Goal: Information Seeking & Learning: Learn about a topic

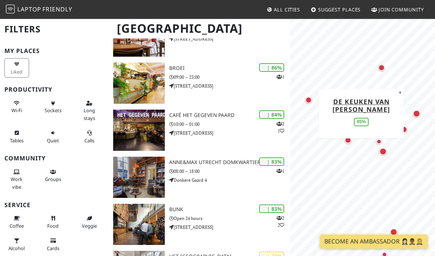
scroll to position [90, 0]
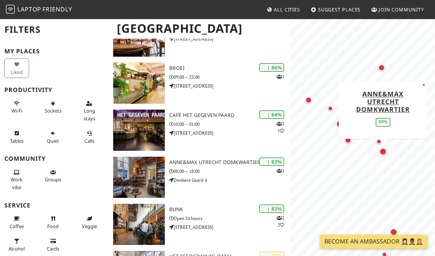
click at [229, 168] on p "08:00 – 18:00" at bounding box center [229, 171] width 121 height 7
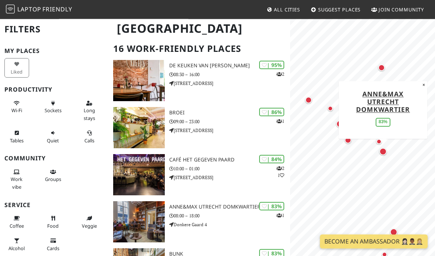
scroll to position [48, 0]
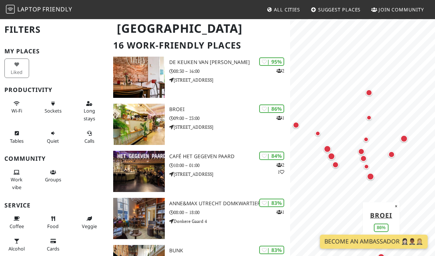
click at [239, 132] on div "| 86% 1 BROEI 09:00 – 23:00 Oosterkade 24" at bounding box center [229, 124] width 121 height 41
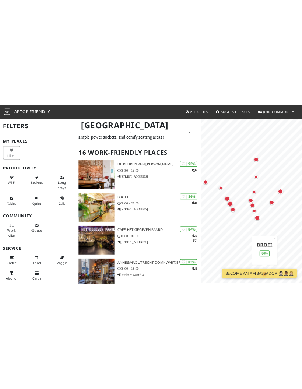
scroll to position [26, 0]
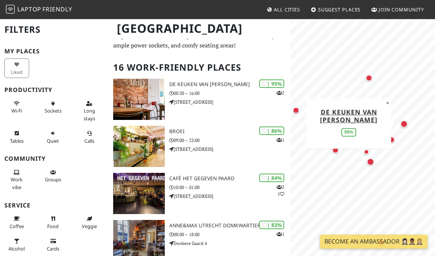
click at [349, 117] on link "De keuken van Thijs" at bounding box center [348, 116] width 57 height 17
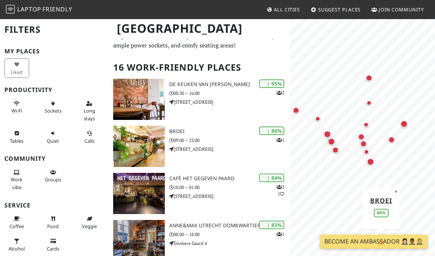
click at [233, 155] on div "| 86% 1 BROEI 09:00 – 23:00 Oosterkade 24" at bounding box center [229, 146] width 121 height 41
click at [318, 120] on div "Map marker" at bounding box center [317, 118] width 5 height 5
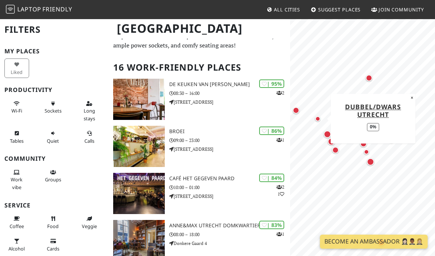
click at [324, 132] on div "Map marker" at bounding box center [326, 134] width 7 height 7
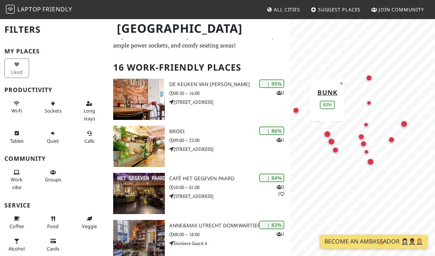
click at [332, 145] on div "Map marker" at bounding box center [331, 141] width 15 height 15
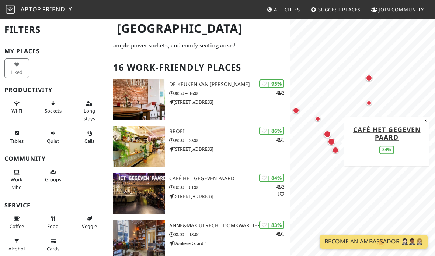
click at [333, 149] on div "Map marker" at bounding box center [335, 150] width 7 height 7
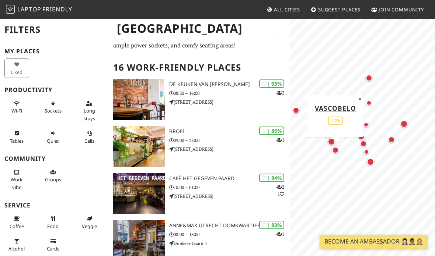
click at [372, 160] on div "Map marker" at bounding box center [370, 161] width 7 height 7
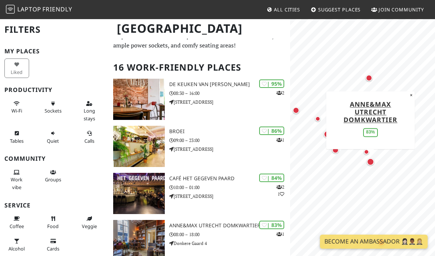
click at [293, 116] on div "Map marker" at bounding box center [295, 110] width 15 height 15
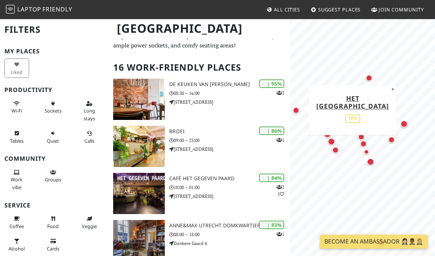
click at [365, 84] on div "Map marker" at bounding box center [368, 78] width 15 height 15
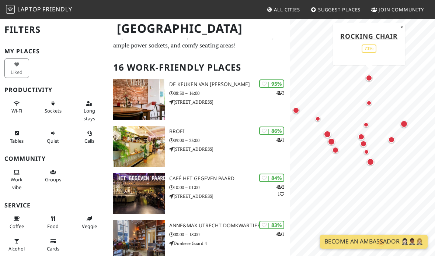
click at [404, 130] on div "Map marker" at bounding box center [403, 124] width 15 height 15
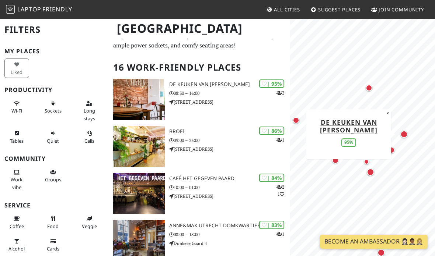
click at [369, 175] on div "Map marker" at bounding box center [370, 172] width 7 height 7
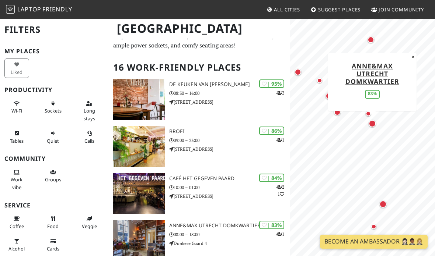
click at [383, 205] on div "Map marker" at bounding box center [382, 204] width 7 height 7
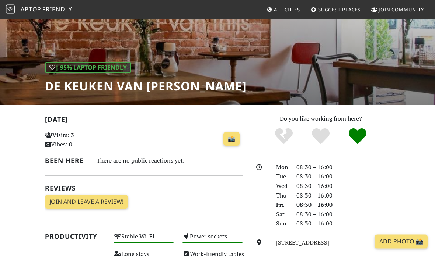
scroll to position [52, 0]
